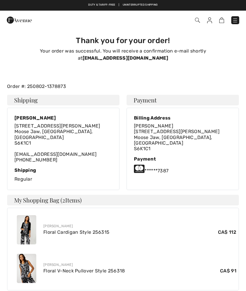
checkbox input "true"
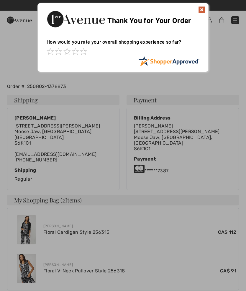
click at [201, 12] on img at bounding box center [201, 9] width 7 height 7
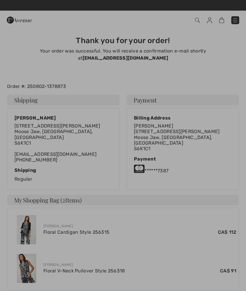
click at [203, 13] on div "Checkout" at bounding box center [123, 20] width 246 height 19
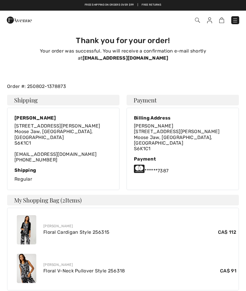
click at [195, 19] on img at bounding box center [197, 20] width 5 height 5
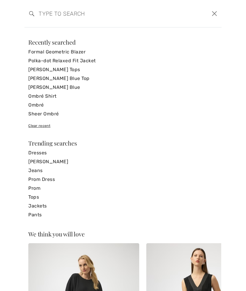
click at [59, 17] on input "search" at bounding box center [102, 14] width 136 height 18
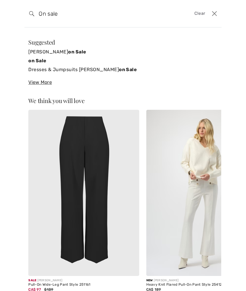
type input "On sale"
click at [76, 52] on strong "on Sale" at bounding box center [77, 52] width 18 height 6
click at [74, 50] on strong "on Sale" at bounding box center [77, 52] width 18 height 6
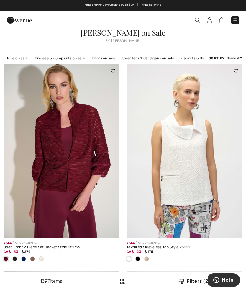
click at [17, 57] on link "Tops on sale" at bounding box center [17, 58] width 27 height 8
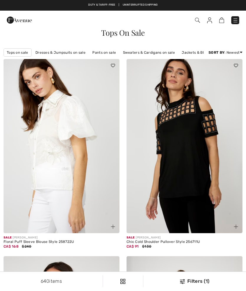
checkbox input "true"
click at [201, 49] on link "Jackets & Blazers on sale" at bounding box center [204, 53] width 51 height 8
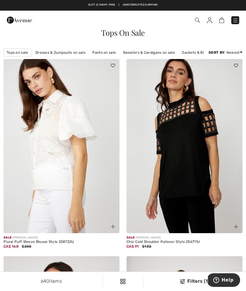
click at [199, 51] on link "Jackets & Blazers on sale" at bounding box center [204, 53] width 51 height 8
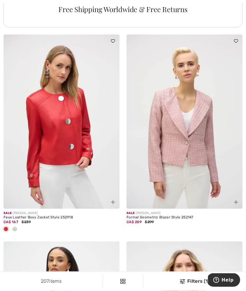
scroll to position [1289, 0]
click at [214, 219] on div "CA$ 209 $299" at bounding box center [185, 221] width 116 height 5
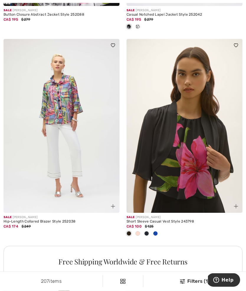
scroll to position [2294, 0]
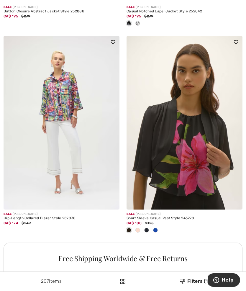
click at [73, 125] on img at bounding box center [62, 123] width 116 height 174
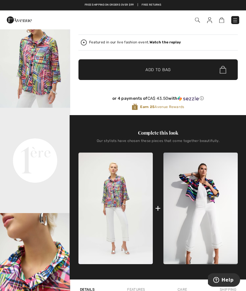
scroll to position [132, 0]
click at [227, 185] on img at bounding box center [201, 209] width 74 height 112
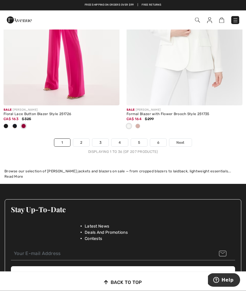
scroll to position [3670, 0]
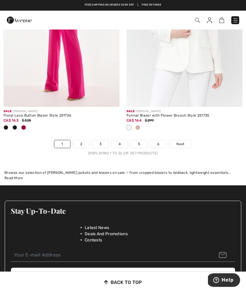
click at [183, 141] on span "Next" at bounding box center [181, 143] width 8 height 5
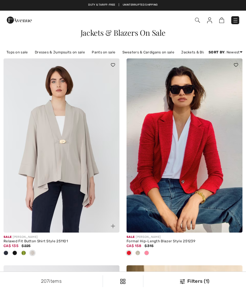
checkbox input "true"
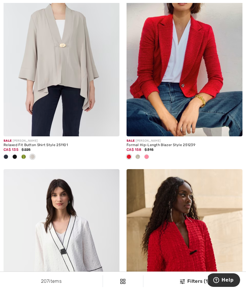
scroll to position [98, 0]
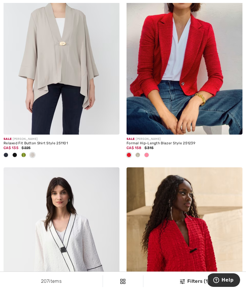
click at [148, 154] on span at bounding box center [146, 155] width 5 height 5
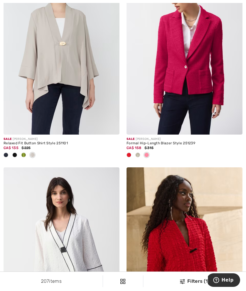
click at [139, 155] on span at bounding box center [138, 155] width 5 height 5
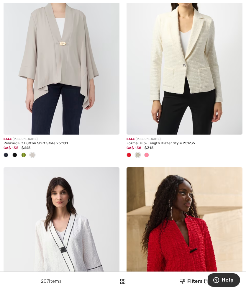
click at [131, 156] on span at bounding box center [129, 155] width 5 height 5
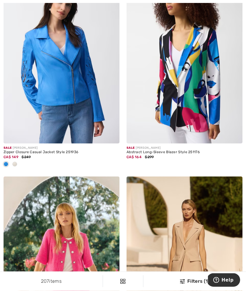
scroll to position [1777, 0]
click at [81, 91] on img at bounding box center [62, 57] width 116 height 174
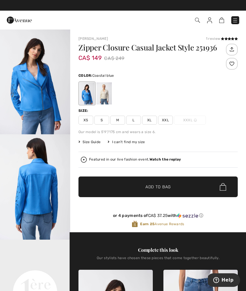
click at [135, 124] on span "L" at bounding box center [133, 120] width 15 height 9
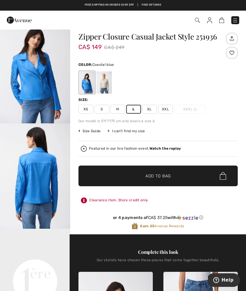
scroll to position [9, 0]
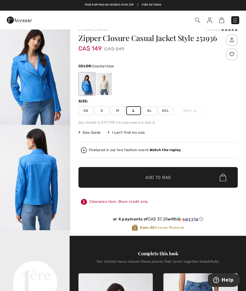
click at [185, 180] on span "✔ Added to Bag Add to Bag" at bounding box center [158, 177] width 159 height 21
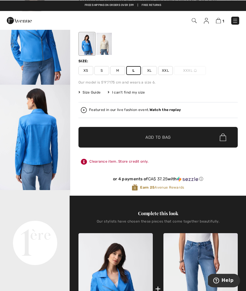
scroll to position [0, 0]
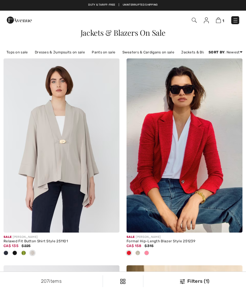
checkbox input "true"
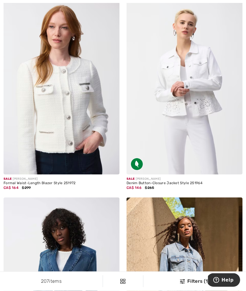
scroll to position [3199, 0]
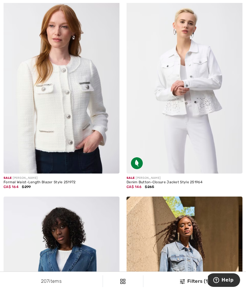
click at [236, 165] on img at bounding box center [236, 167] width 4 height 4
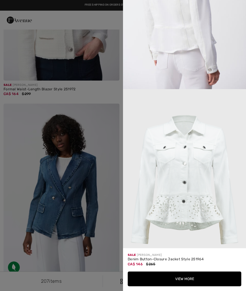
scroll to position [3291, 0]
click at [99, 139] on div at bounding box center [123, 145] width 246 height 291
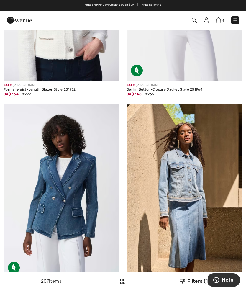
click at [91, 147] on div at bounding box center [123, 145] width 246 height 291
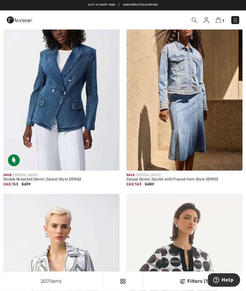
scroll to position [3399, 0]
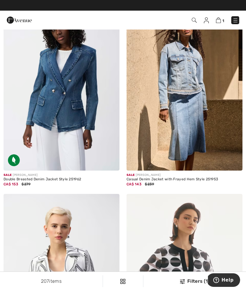
click at [94, 129] on img at bounding box center [62, 83] width 116 height 174
click at [114, 162] on img at bounding box center [113, 164] width 4 height 4
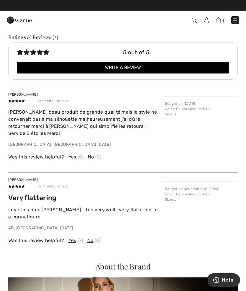
scroll to position [810, 0]
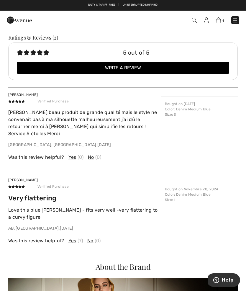
click at [65, 109] on p "[PERSON_NAME] beau produit de grande qualité mais le style ne convenait pas à m…" at bounding box center [84, 123] width 153 height 28
click at [55, 98] on span "Verified Purchase" at bounding box center [53, 101] width 43 height 7
click at [19, 92] on div "[PERSON_NAME] Verified Purchase" at bounding box center [84, 98] width 153 height 12
click at [125, 119] on p "[PERSON_NAME] beau produit de grande qualité mais le style ne convenait pas à m…" at bounding box center [84, 123] width 153 height 28
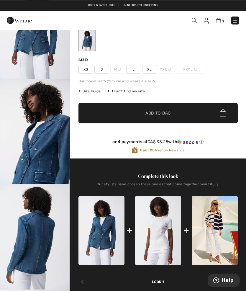
scroll to position [0, 0]
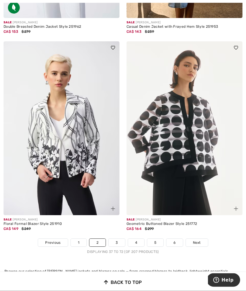
scroll to position [3552, 0]
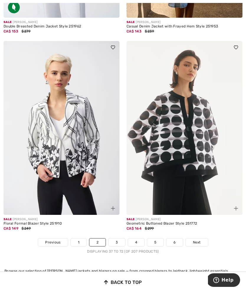
click at [200, 240] on span "Next" at bounding box center [197, 242] width 8 height 5
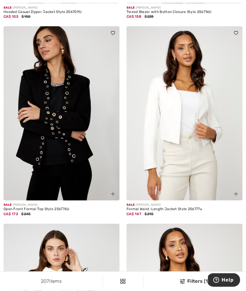
scroll to position [1474, 0]
click at [92, 138] on img at bounding box center [62, 113] width 116 height 174
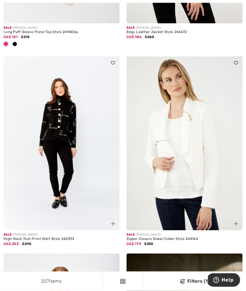
scroll to position [2892, 0]
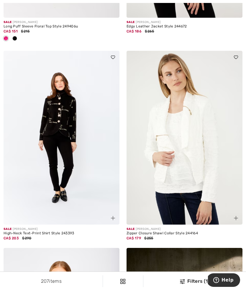
click at [71, 135] on img at bounding box center [62, 138] width 116 height 174
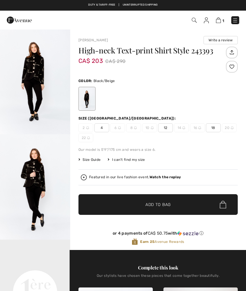
checkbox input "true"
click at [173, 127] on div "2 4 6 8 10 12 14 16 18 20 22" at bounding box center [158, 132] width 159 height 19
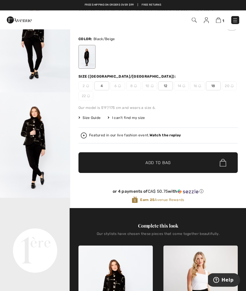
scroll to position [25, 0]
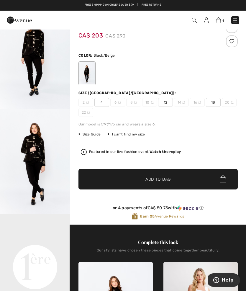
click at [167, 104] on span "12" at bounding box center [165, 102] width 15 height 9
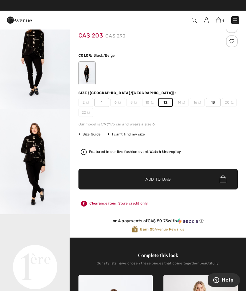
click at [185, 180] on span "✔ Added to Bag Add to Bag" at bounding box center [158, 179] width 159 height 21
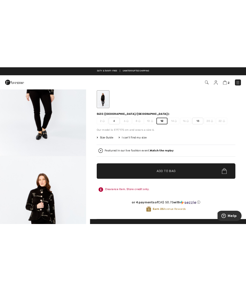
scroll to position [0, 0]
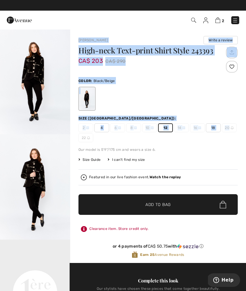
click at [198, 156] on div "High-neck Text-print Shirt Style 243393 CA$ 203 CA$ 290 Color: Black/Beige Size…" at bounding box center [158, 155] width 159 height 216
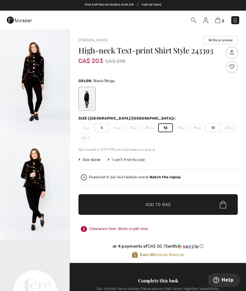
click at [175, 206] on span "✔ Added to Bag Add to Bag" at bounding box center [158, 204] width 159 height 21
click at [219, 22] on img at bounding box center [218, 20] width 5 height 6
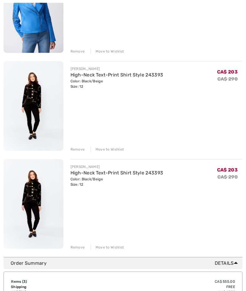
scroll to position [124, 0]
click at [79, 246] on div "Remove" at bounding box center [78, 247] width 14 height 5
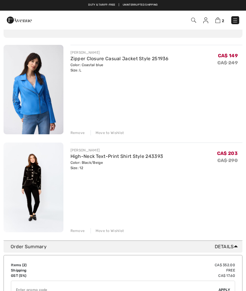
scroll to position [42, 0]
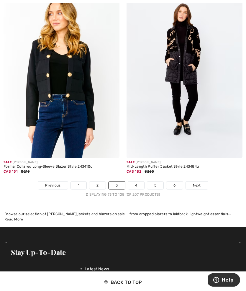
scroll to position [3560, 0]
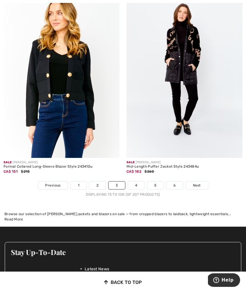
click at [138, 182] on link "4" at bounding box center [136, 186] width 16 height 8
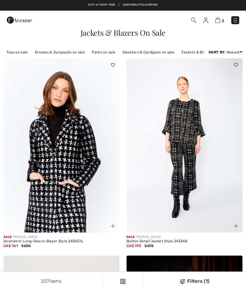
checkbox input "true"
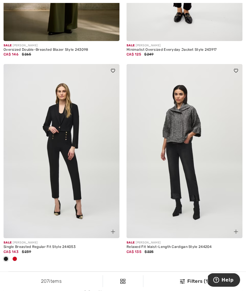
scroll to position [991, 0]
click at [187, 170] on img at bounding box center [185, 151] width 116 height 174
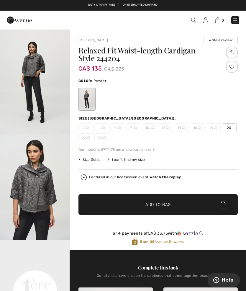
click at [40, 179] on img "2 / 6" at bounding box center [35, 186] width 70 height 105
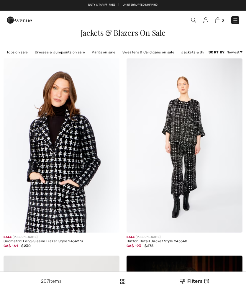
checkbox input "true"
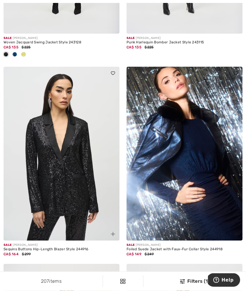
scroll to position [1838, 0]
click at [193, 187] on img at bounding box center [185, 154] width 116 height 174
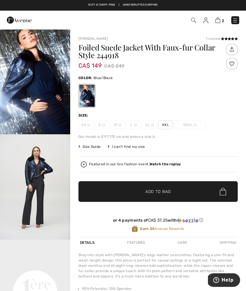
click at [43, 180] on img "2 / 7" at bounding box center [35, 186] width 70 height 105
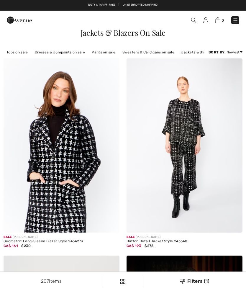
checkbox input "true"
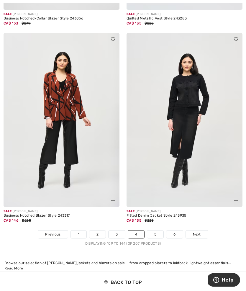
scroll to position [3511, 0]
click at [160, 231] on link "5" at bounding box center [155, 235] width 16 height 8
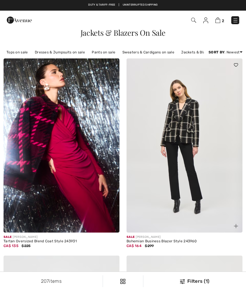
checkbox input "true"
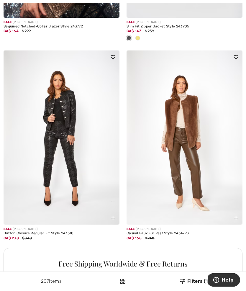
scroll to position [1024, 0]
click at [75, 138] on img at bounding box center [62, 137] width 116 height 174
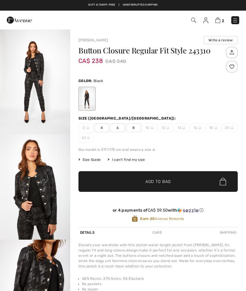
checkbox input "true"
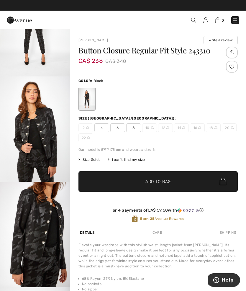
scroll to position [58, 0]
click at [50, 221] on img "3 / 4" at bounding box center [35, 234] width 70 height 105
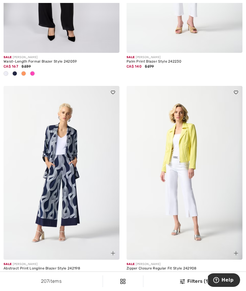
scroll to position [2889, 0]
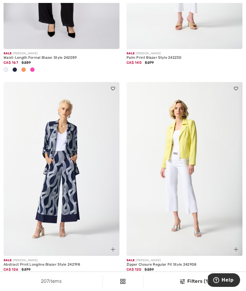
click at [184, 145] on img at bounding box center [185, 169] width 116 height 174
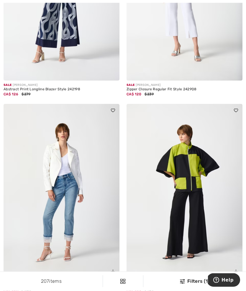
scroll to position [3065, 0]
click at [195, 163] on img at bounding box center [185, 191] width 116 height 174
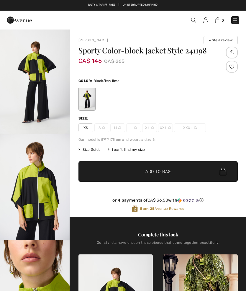
checkbox input "true"
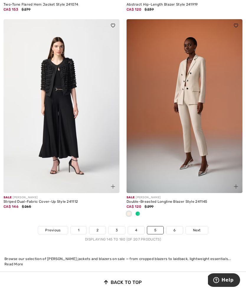
scroll to position [3557, 0]
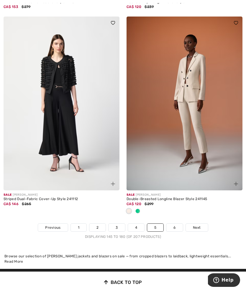
click at [179, 224] on link "6" at bounding box center [175, 228] width 16 height 8
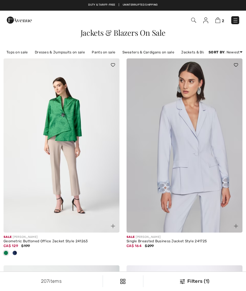
checkbox input "true"
click at [107, 54] on link "Pants on sale" at bounding box center [104, 52] width 30 height 8
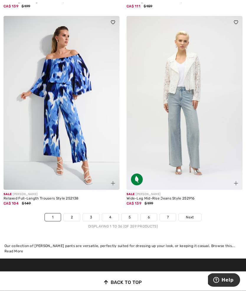
scroll to position [3568, 0]
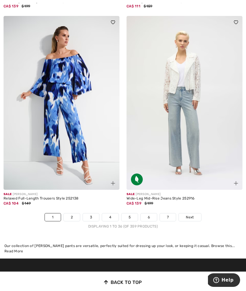
click at [195, 213] on link "Next" at bounding box center [190, 217] width 22 height 8
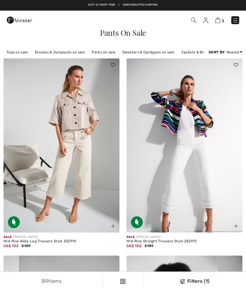
checkbox input "true"
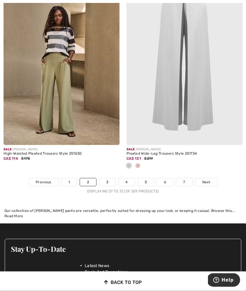
scroll to position [3622, 0]
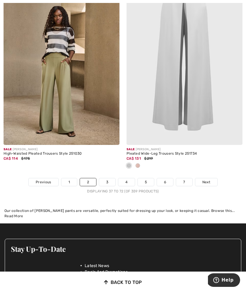
click at [112, 179] on link "3" at bounding box center [107, 182] width 16 height 8
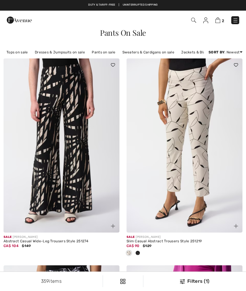
checkbox input "true"
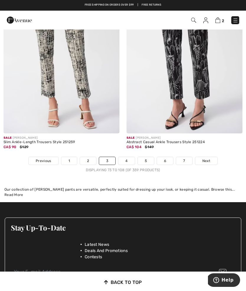
scroll to position [3593, 0]
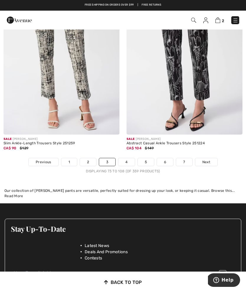
click at [211, 158] on link "Next" at bounding box center [206, 162] width 22 height 8
click at [209, 161] on link "Next" at bounding box center [206, 162] width 22 height 8
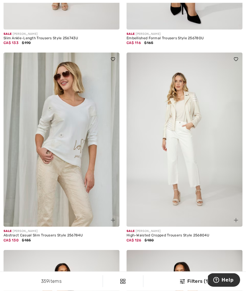
scroll to position [3304, 0]
click at [92, 182] on img at bounding box center [62, 139] width 116 height 174
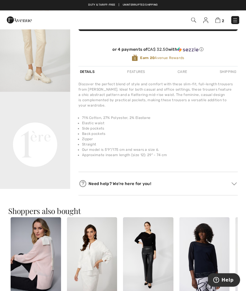
scroll to position [148, 0]
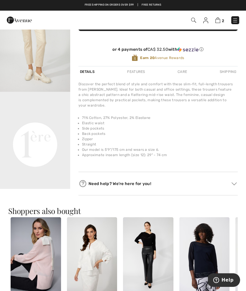
click at [53, 127] on video "Your browser does not support the video tag." at bounding box center [35, 109] width 70 height 35
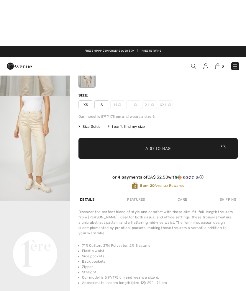
scroll to position [0, 0]
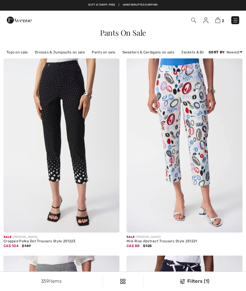
checkbox input "true"
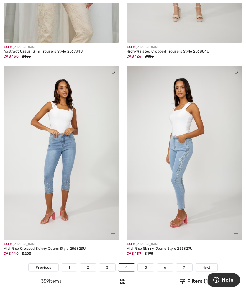
scroll to position [3488, 0]
click at [147, 264] on link "5" at bounding box center [146, 268] width 16 height 8
click at [210, 265] on span "Next" at bounding box center [207, 267] width 8 height 5
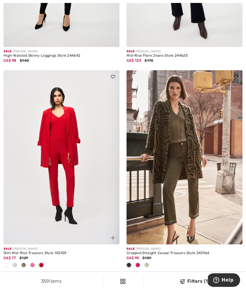
scroll to position [2032, 0]
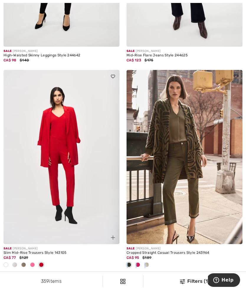
click at [165, 262] on div at bounding box center [185, 265] width 116 height 10
click at [170, 260] on div at bounding box center [185, 265] width 116 height 10
click at [152, 261] on div at bounding box center [185, 265] width 116 height 10
click at [152, 262] on div at bounding box center [185, 265] width 116 height 10
click at [166, 267] on div at bounding box center [185, 265] width 116 height 10
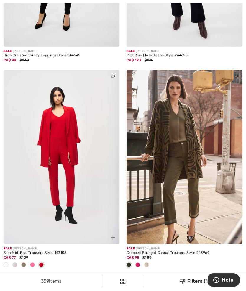
click at [151, 263] on div at bounding box center [146, 265] width 9 height 10
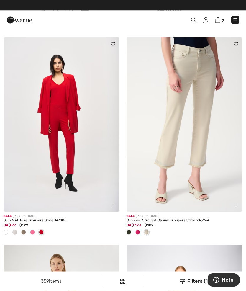
scroll to position [2065, 0]
click at [206, 144] on img at bounding box center [185, 124] width 116 height 174
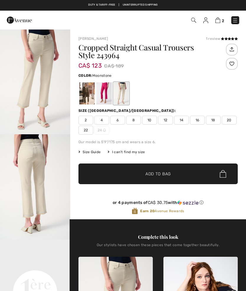
checkbox input "true"
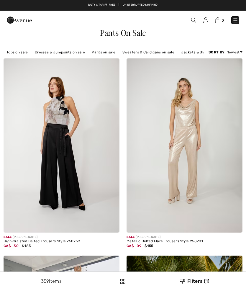
checkbox input "true"
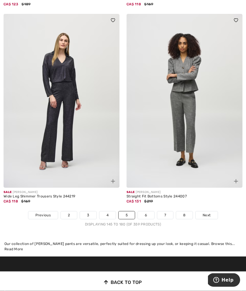
scroll to position [3520, 0]
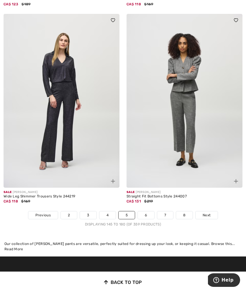
click at [150, 213] on link "6" at bounding box center [146, 215] width 16 height 8
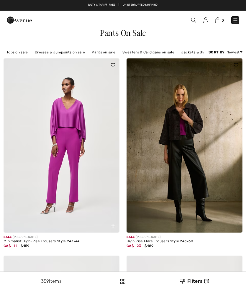
checkbox input "true"
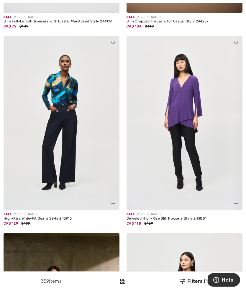
scroll to position [1849, 0]
click at [192, 155] on img at bounding box center [185, 123] width 116 height 174
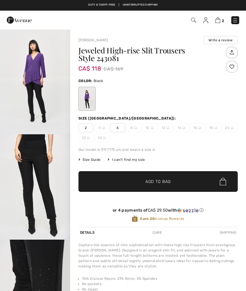
checkbox input "true"
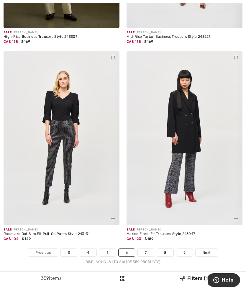
scroll to position [3464, 0]
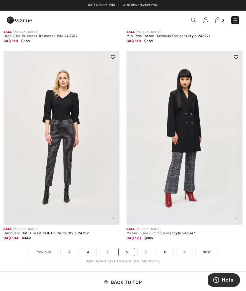
click at [150, 248] on link "7" at bounding box center [146, 252] width 16 height 8
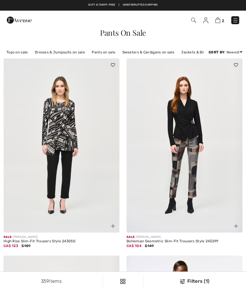
checkbox input "true"
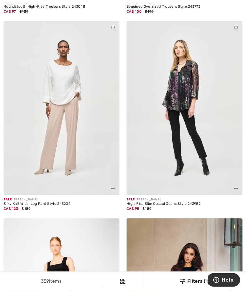
scroll to position [432, 0]
click at [206, 152] on img at bounding box center [185, 108] width 116 height 174
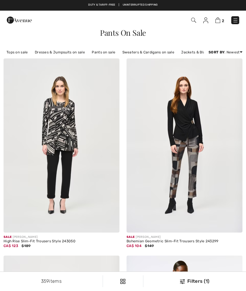
checkbox input "true"
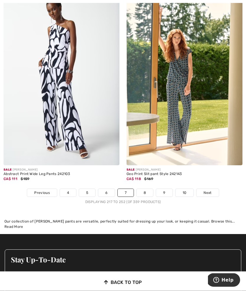
scroll to position [3543, 0]
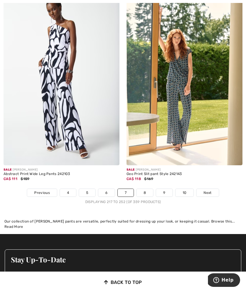
click at [147, 189] on link "8" at bounding box center [145, 193] width 17 height 8
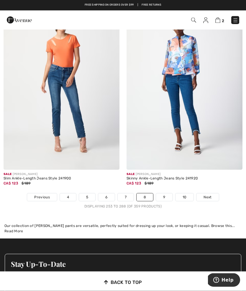
scroll to position [3558, 0]
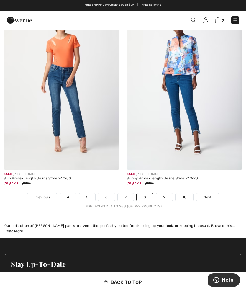
click at [212, 193] on link "Next" at bounding box center [208, 197] width 22 height 8
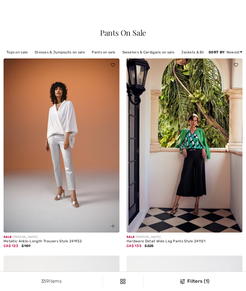
checkbox input "true"
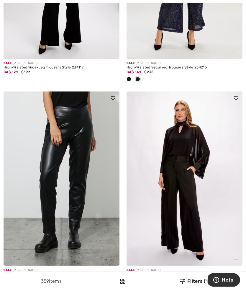
scroll to position [1400, 0]
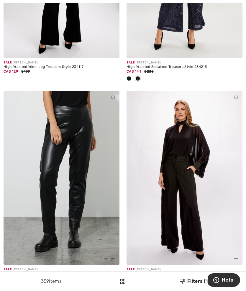
click at [97, 218] on img at bounding box center [62, 178] width 116 height 174
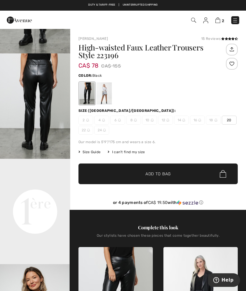
scroll to position [81, 0]
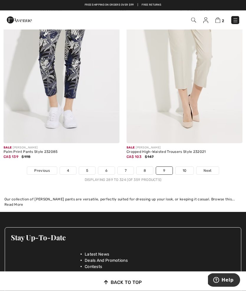
scroll to position [3548, 0]
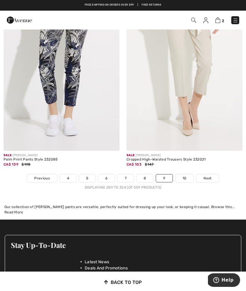
click at [188, 175] on link "10" at bounding box center [185, 179] width 18 height 8
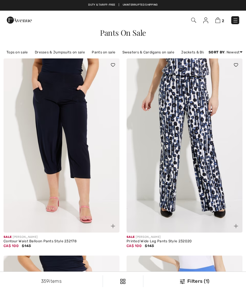
checkbox input "true"
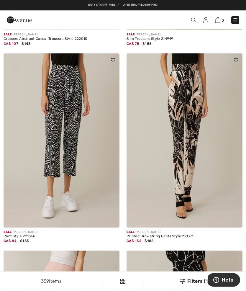
scroll to position [3067, 0]
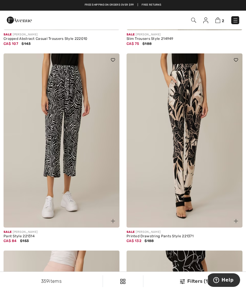
click at [219, 19] on img at bounding box center [218, 20] width 5 height 6
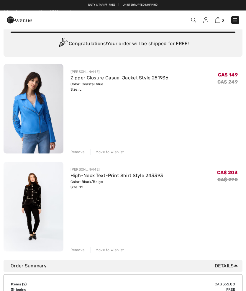
scroll to position [23, 0]
click at [137, 78] on link "Zipper Closure Casual Jacket Style 251936" at bounding box center [120, 78] width 98 height 6
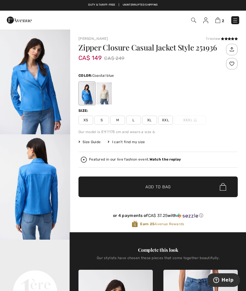
click at [93, 144] on span "Size Guide" at bounding box center [90, 141] width 22 height 5
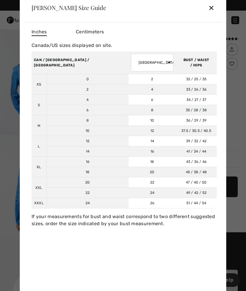
click at [213, 7] on div "✕" at bounding box center [211, 7] width 6 height 12
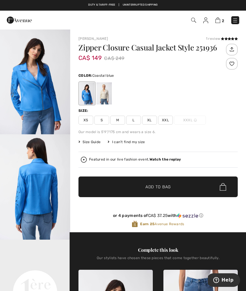
click at [104, 93] on div at bounding box center [104, 93] width 15 height 22
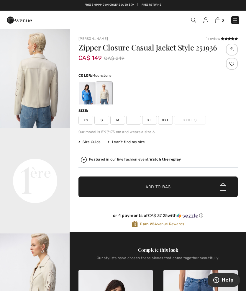
scroll to position [112, 0]
click at [221, 40] on span at bounding box center [229, 39] width 17 height 4
click at [196, 21] on img at bounding box center [193, 20] width 5 height 5
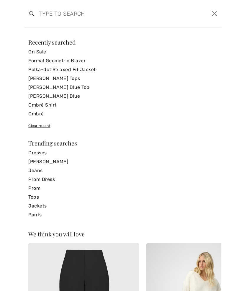
click at [214, 13] on button "Close" at bounding box center [214, 13] width 9 height 9
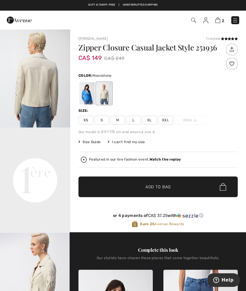
click at [18, 16] on img at bounding box center [19, 20] width 25 height 12
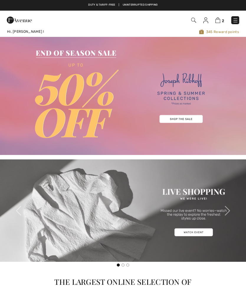
checkbox input "true"
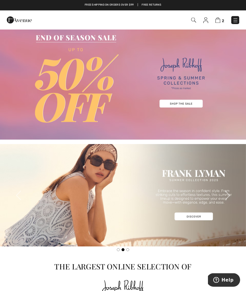
scroll to position [6, 0]
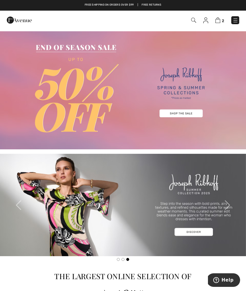
click at [188, 114] on img at bounding box center [123, 90] width 246 height 118
click at [190, 116] on img at bounding box center [123, 90] width 246 height 118
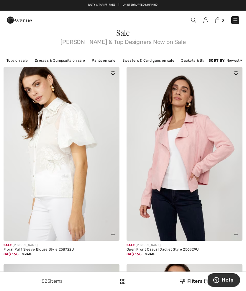
click at [22, 59] on link "Tops on sale" at bounding box center [17, 61] width 27 height 8
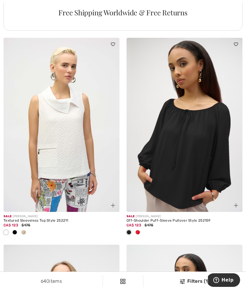
scroll to position [1256, 0]
click at [25, 230] on span at bounding box center [23, 232] width 5 height 5
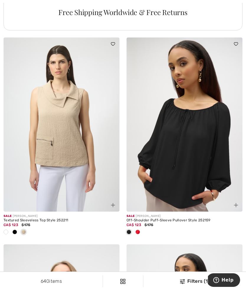
click at [19, 229] on div at bounding box center [14, 233] width 9 height 10
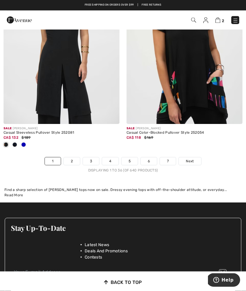
scroll to position [3643, 0]
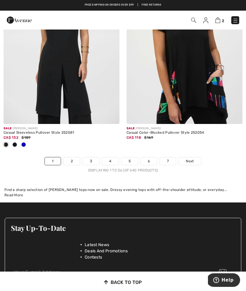
click at [194, 157] on link "Next" at bounding box center [190, 161] width 22 height 8
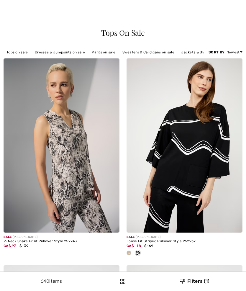
checkbox input "true"
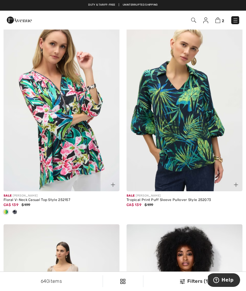
scroll to position [662, 0]
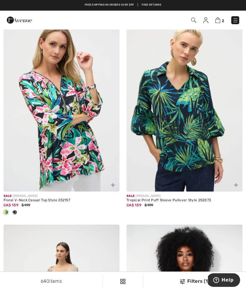
click at [86, 142] on img at bounding box center [62, 105] width 116 height 174
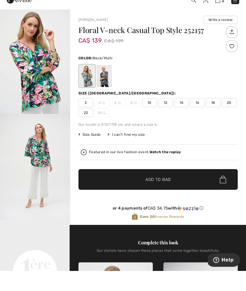
scroll to position [20, 0]
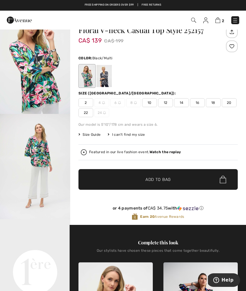
click at [167, 104] on span "12" at bounding box center [165, 102] width 15 height 9
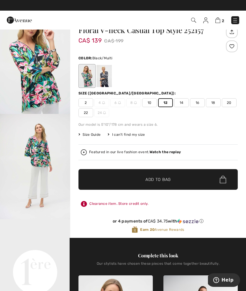
click at [168, 179] on span "Add to Bag" at bounding box center [158, 180] width 25 height 6
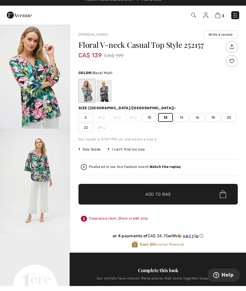
scroll to position [6, 0]
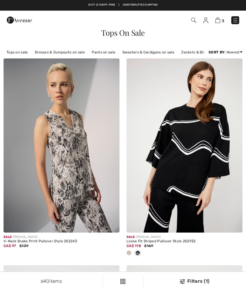
checkbox input "true"
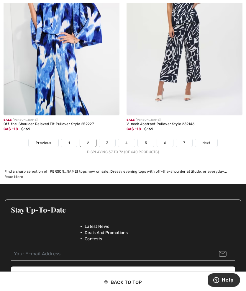
scroll to position [3659, 0]
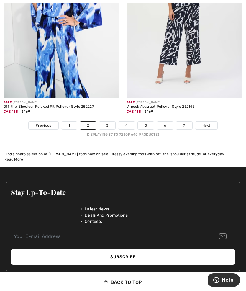
click at [111, 123] on link "3" at bounding box center [107, 126] width 16 height 8
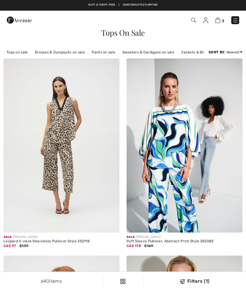
checkbox input "true"
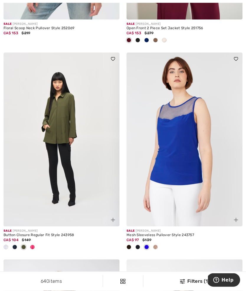
scroll to position [410, 0]
click at [160, 245] on div at bounding box center [155, 248] width 9 height 10
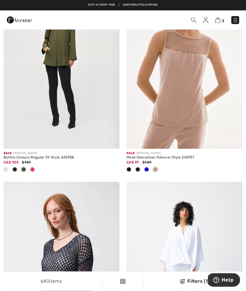
scroll to position [488, 0]
click at [194, 115] on img at bounding box center [185, 62] width 116 height 174
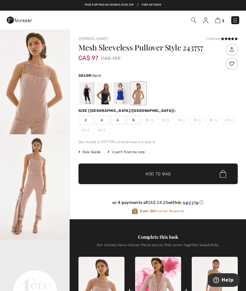
click at [109, 92] on div at bounding box center [104, 93] width 15 height 22
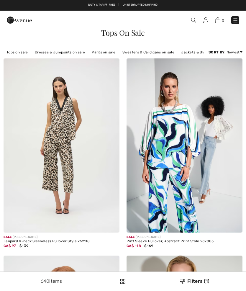
checkbox input "true"
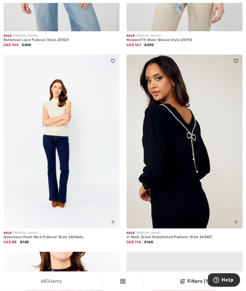
scroll to position [1673, 0]
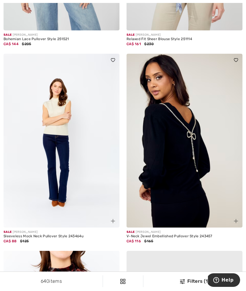
click at [67, 131] on img at bounding box center [62, 141] width 116 height 174
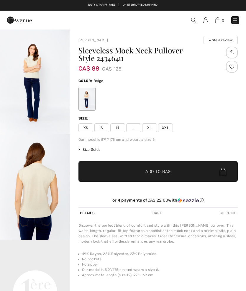
checkbox input "true"
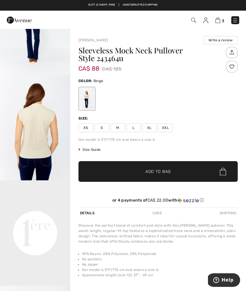
scroll to position [61, 0]
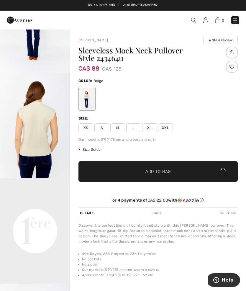
click at [135, 129] on span "L" at bounding box center [133, 127] width 15 height 9
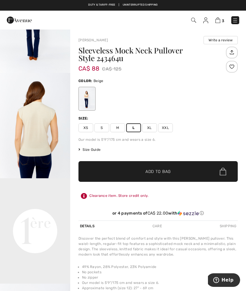
click at [93, 151] on span "Size Guide" at bounding box center [90, 149] width 22 height 5
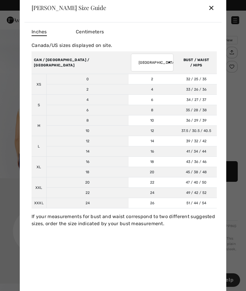
click at [213, 7] on div "✕" at bounding box center [211, 7] width 6 height 12
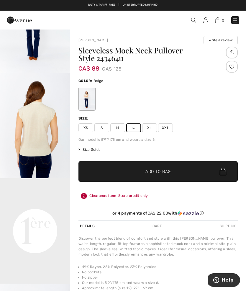
click at [121, 127] on span "M" at bounding box center [117, 127] width 15 height 9
click at [100, 150] on span "Size Guide" at bounding box center [90, 149] width 22 height 5
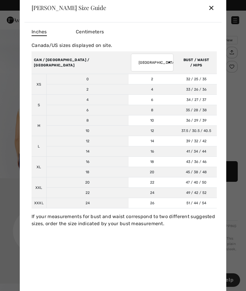
click at [212, 10] on div "✕" at bounding box center [211, 7] width 6 height 12
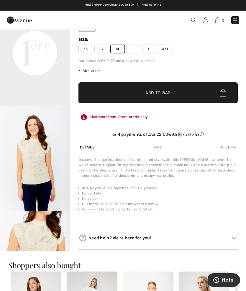
scroll to position [161, 0]
click at [47, 194] on img "3 / 4" at bounding box center [35, 157] width 70 height 105
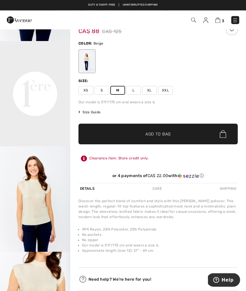
scroll to position [37, 0]
click at [136, 93] on span "L" at bounding box center [133, 90] width 15 height 9
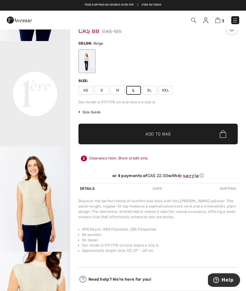
click at [117, 91] on span "M" at bounding box center [117, 90] width 15 height 9
click at [92, 114] on span "Size Guide" at bounding box center [90, 112] width 22 height 5
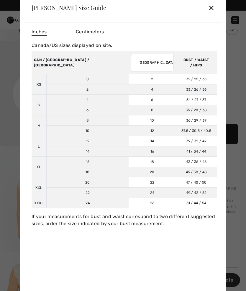
click at [213, 14] on div "✕" at bounding box center [211, 7] width 6 height 12
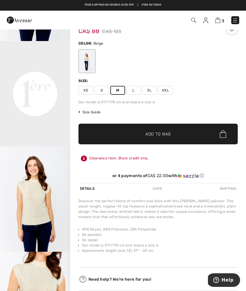
click at [136, 92] on span "L" at bounding box center [133, 90] width 15 height 9
click at [162, 136] on span "Add to Bag" at bounding box center [158, 134] width 25 height 6
click at [216, 18] on img at bounding box center [218, 20] width 5 height 6
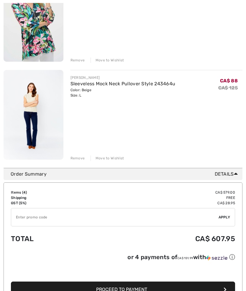
scroll to position [311, 0]
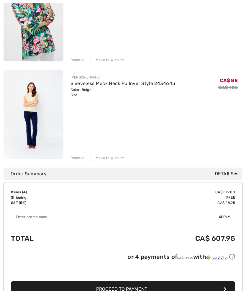
click at [117, 219] on input "TEXT" at bounding box center [115, 217] width 208 height 18
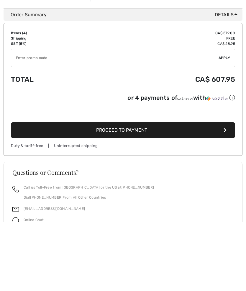
scroll to position [404, 0]
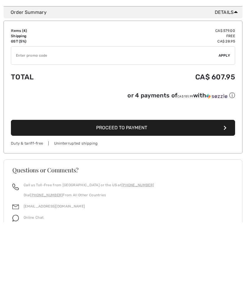
click at [175, 189] on button "Proceed to Payment" at bounding box center [123, 197] width 224 height 16
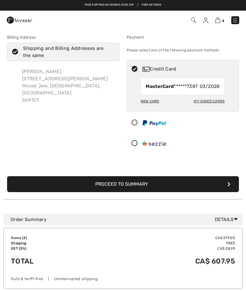
scroll to position [1, 0]
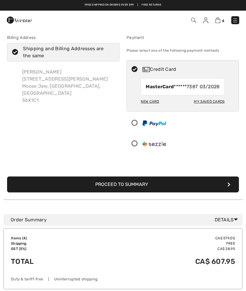
click at [138, 189] on button "Proceed to Summary" at bounding box center [123, 185] width 232 height 16
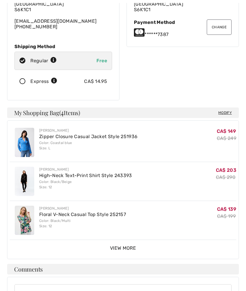
scroll to position [85, 0]
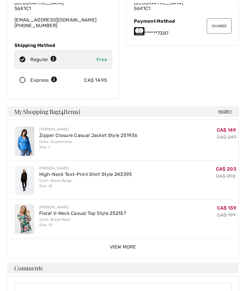
click at [134, 244] on span "View More" at bounding box center [123, 247] width 26 height 6
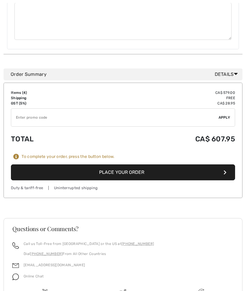
scroll to position [404, 0]
click at [169, 164] on button "Place Your Order" at bounding box center [123, 172] width 224 height 16
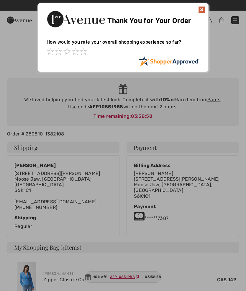
click at [216, 92] on div at bounding box center [123, 145] width 246 height 291
click at [201, 8] on img at bounding box center [201, 9] width 7 height 7
